Goal: Information Seeking & Learning: Learn about a topic

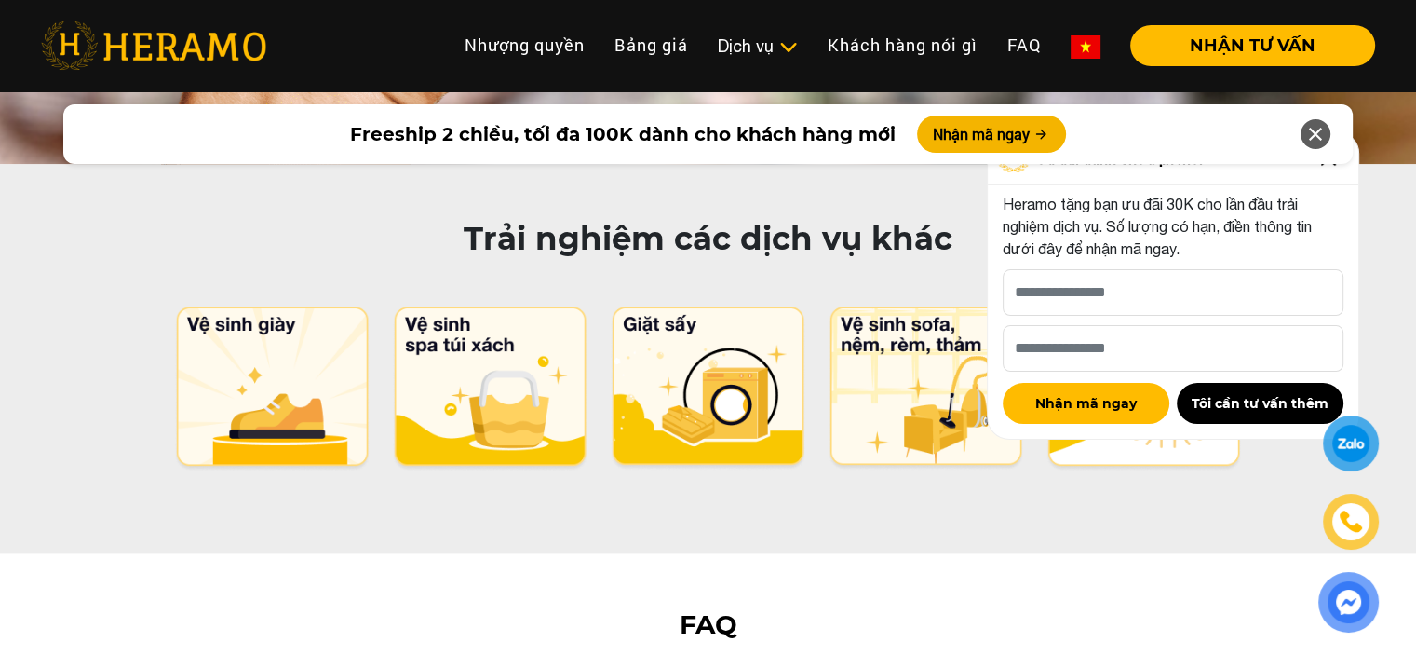
scroll to position [9194, 0]
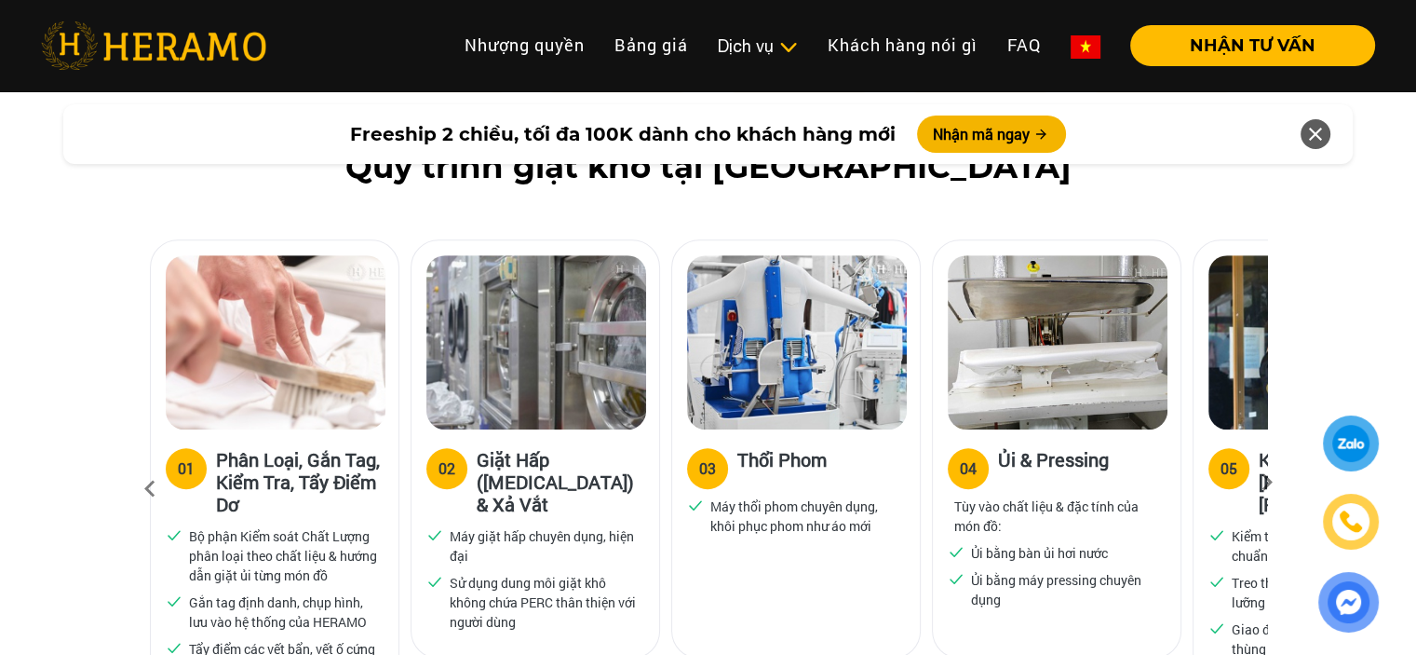
scroll to position [1161, 0]
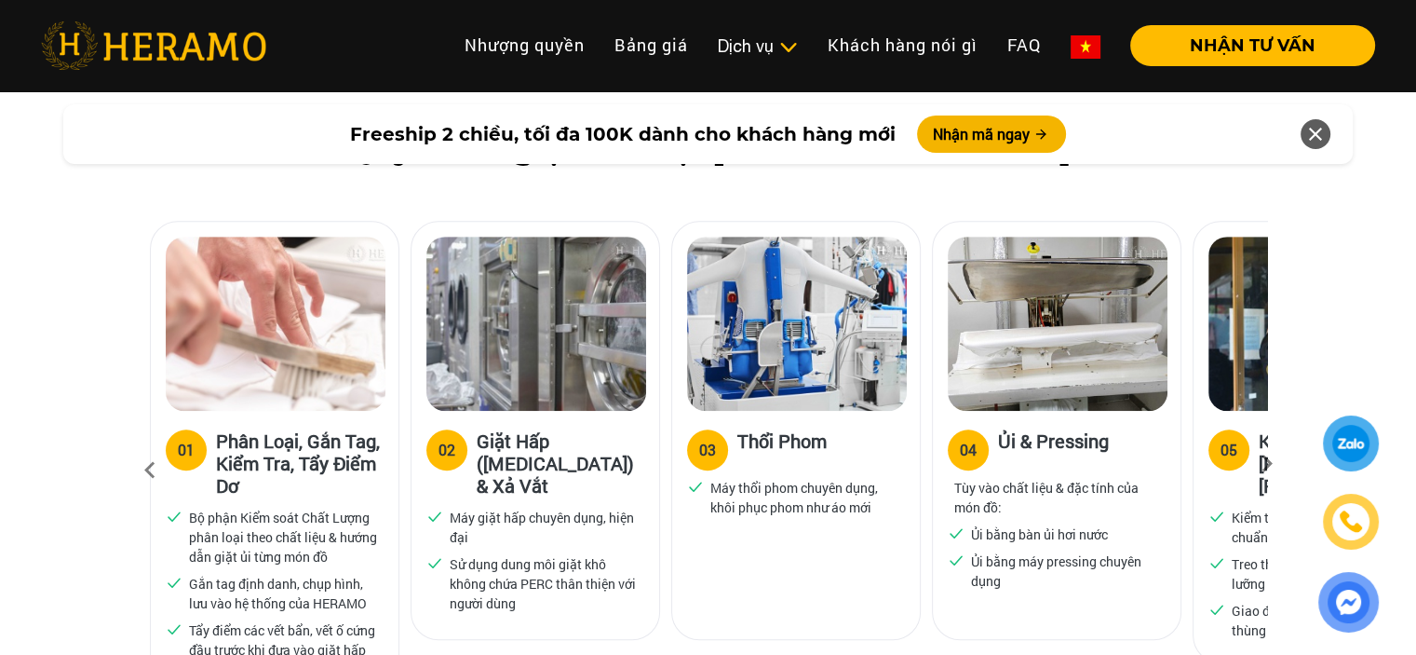
click at [148, 445] on icon at bounding box center [150, 470] width 34 height 50
click at [1268, 464] on icon at bounding box center [1268, 470] width 34 height 12
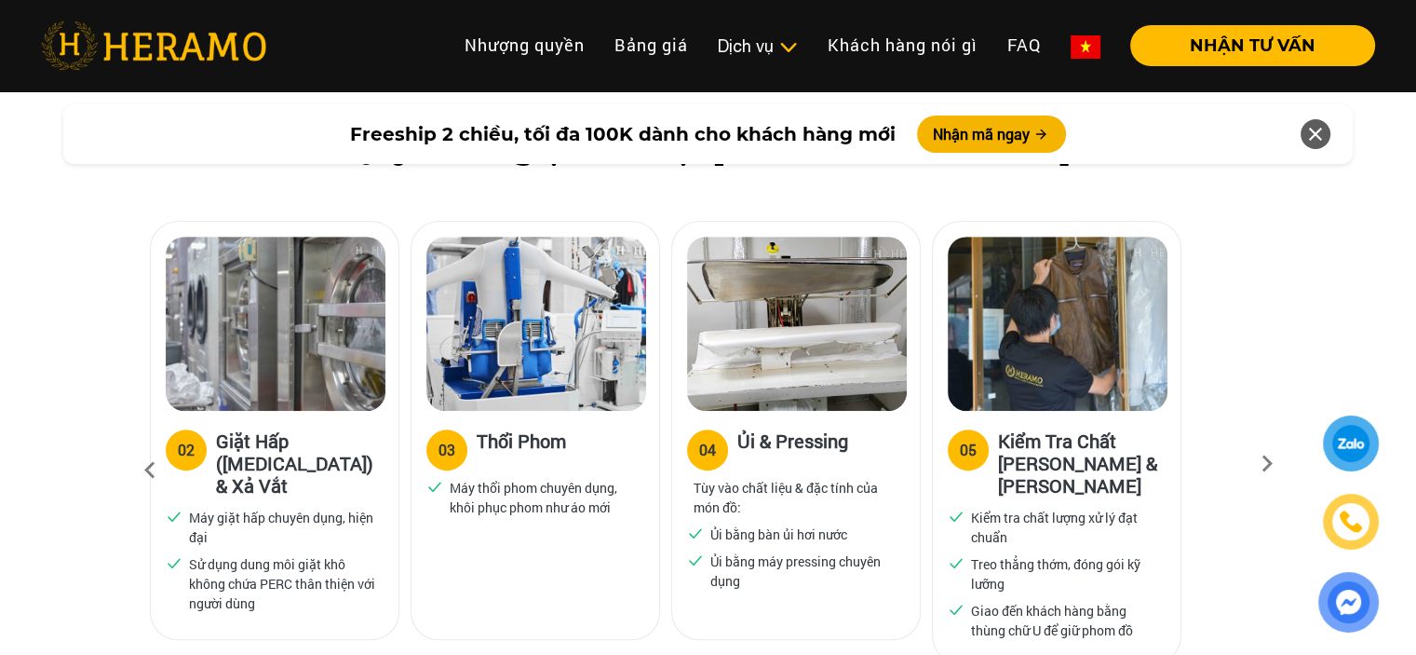
click at [1268, 464] on icon at bounding box center [1268, 470] width 34 height 12
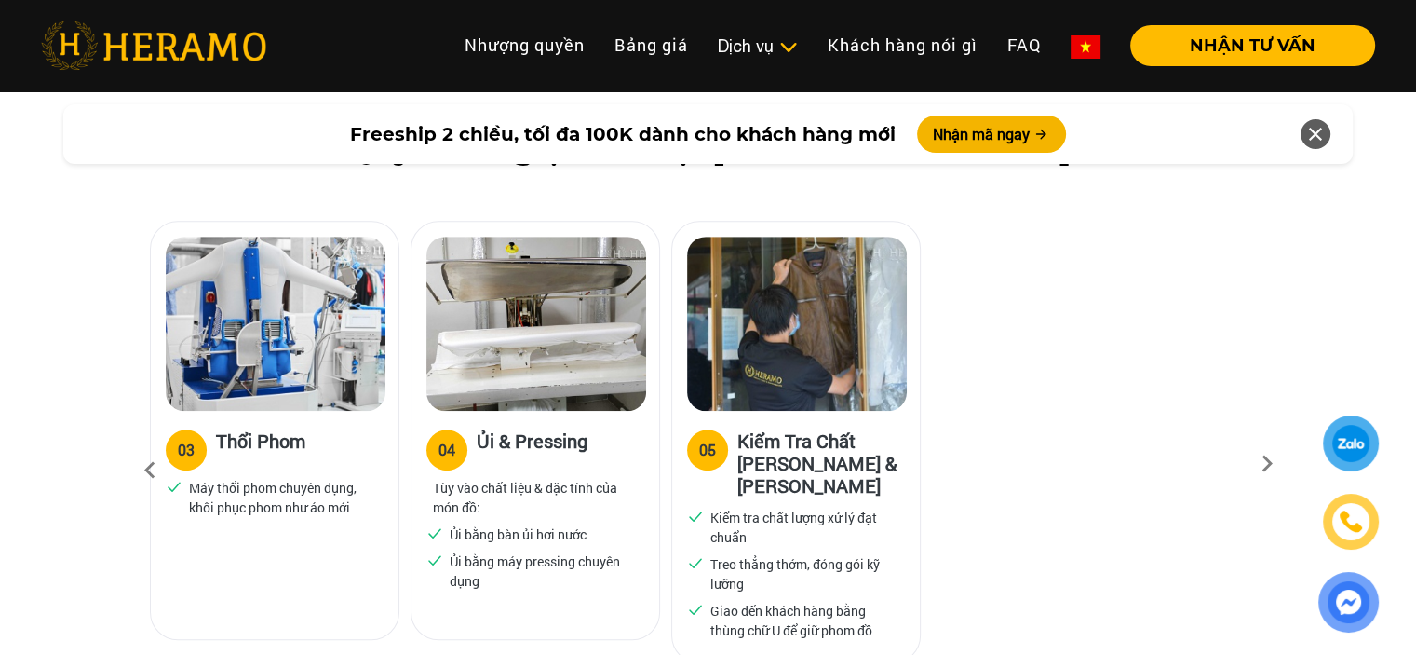
click at [1268, 464] on icon at bounding box center [1268, 470] width 34 height 12
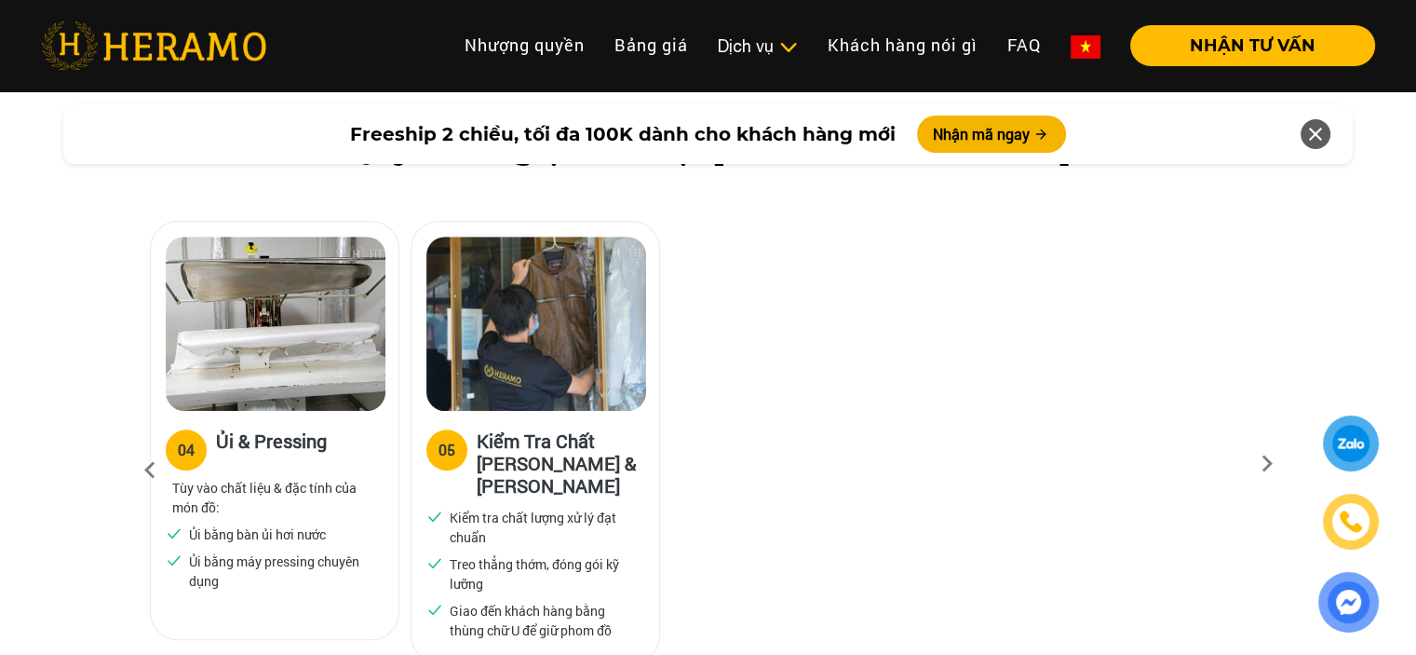
click at [1268, 464] on icon at bounding box center [1268, 470] width 34 height 12
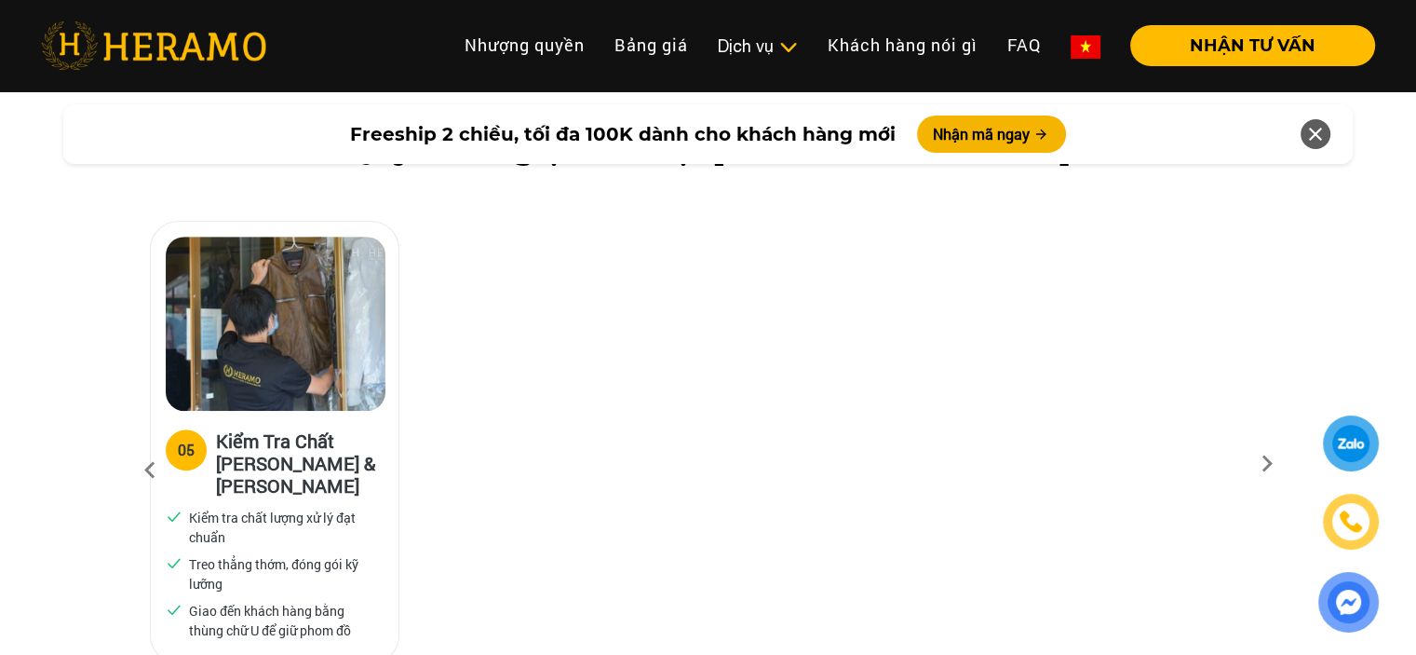
click at [1268, 464] on icon at bounding box center [1268, 470] width 34 height 12
